Goal: Navigation & Orientation: Understand site structure

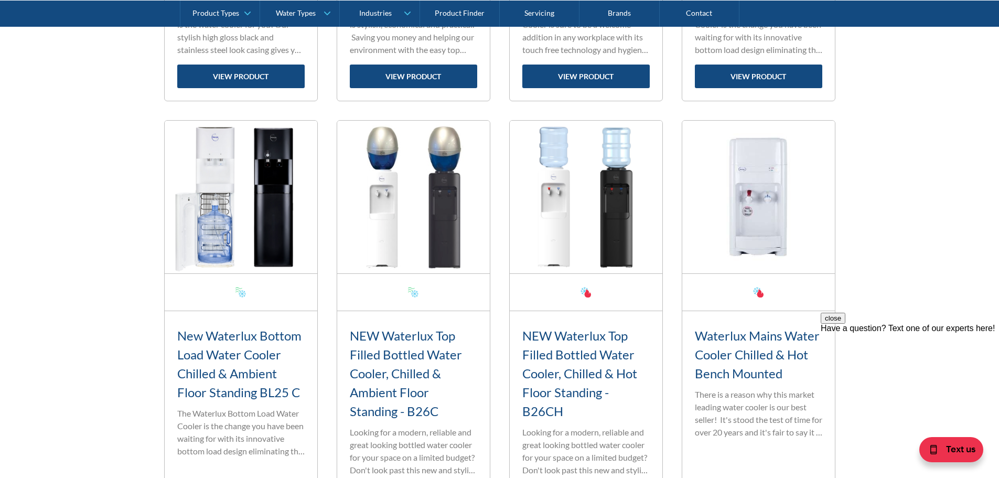
scroll to position [1574, 0]
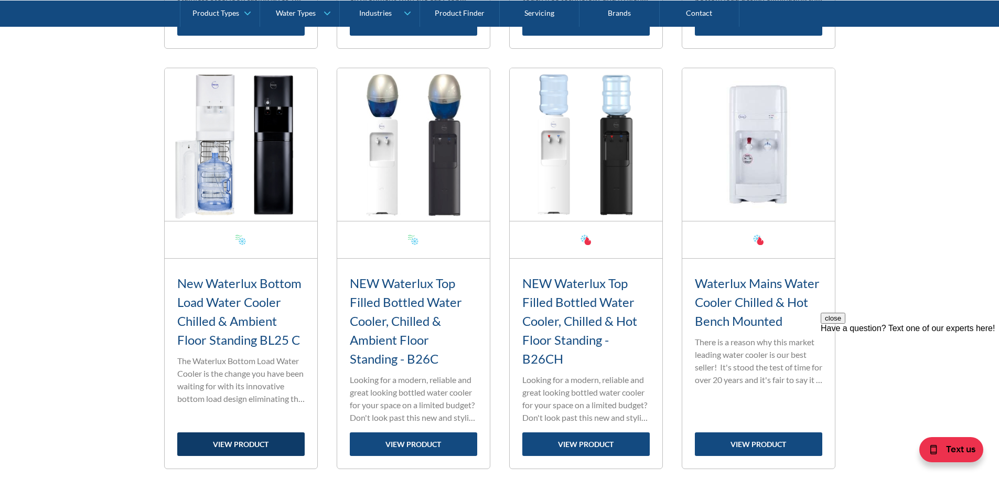
click at [227, 439] on link "view product" at bounding box center [240, 444] width 127 height 24
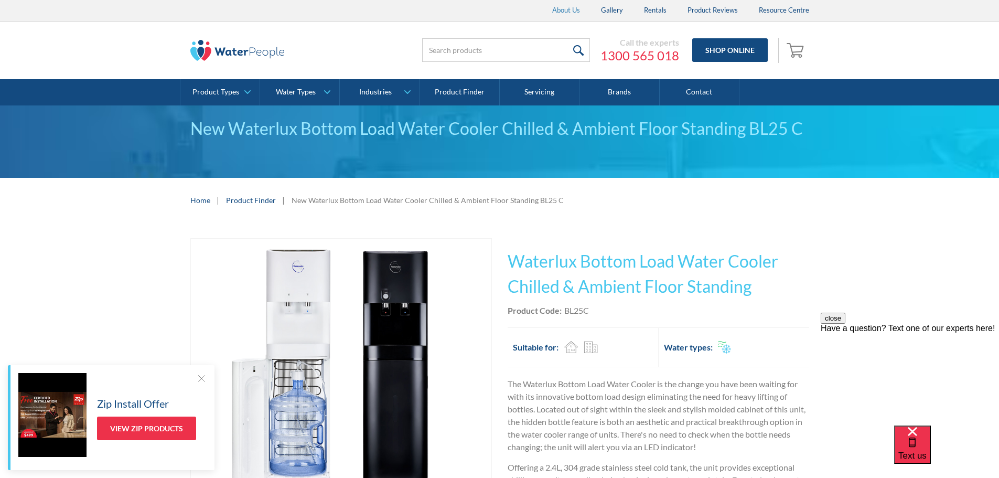
click at [565, 12] on link "About Us" at bounding box center [566, 10] width 49 height 21
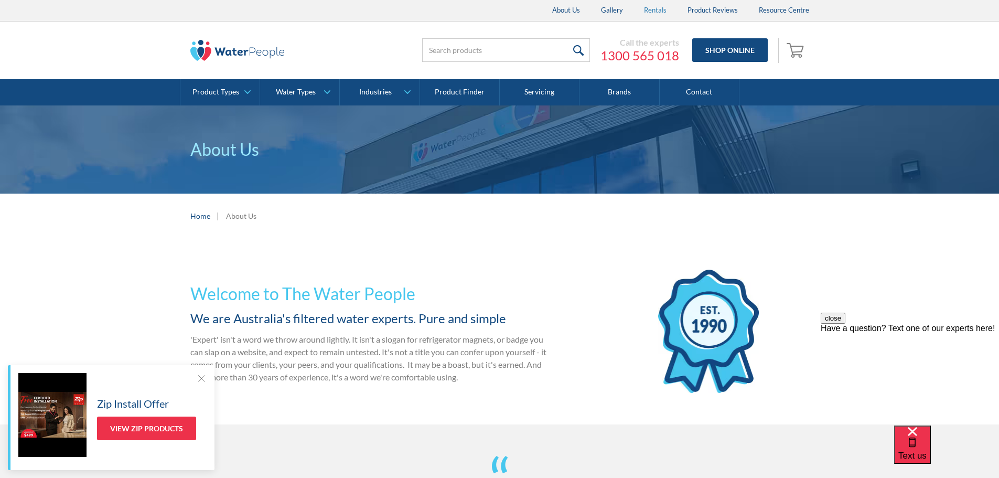
click at [652, 7] on link "Rentals" at bounding box center [656, 10] width 44 height 21
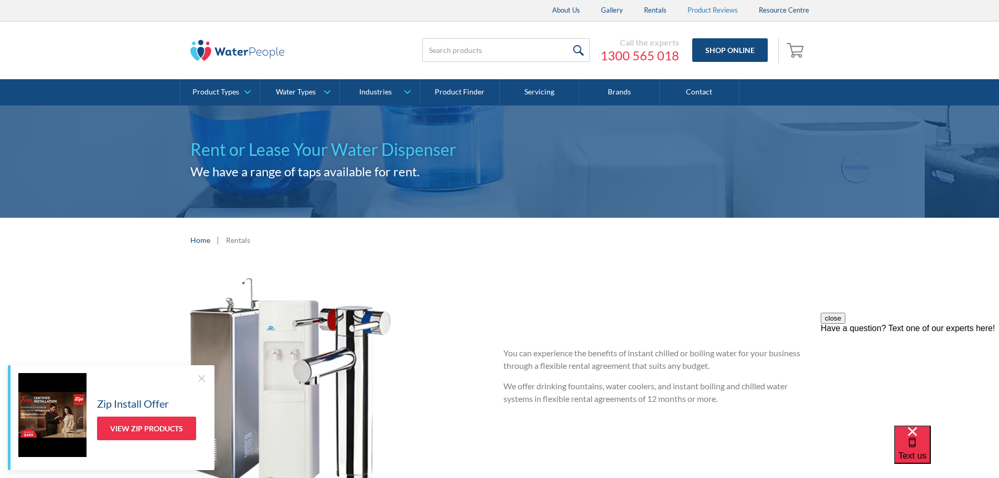
click at [724, 7] on link "Product Reviews" at bounding box center [712, 10] width 71 height 21
